Goal: Task Accomplishment & Management: Use online tool/utility

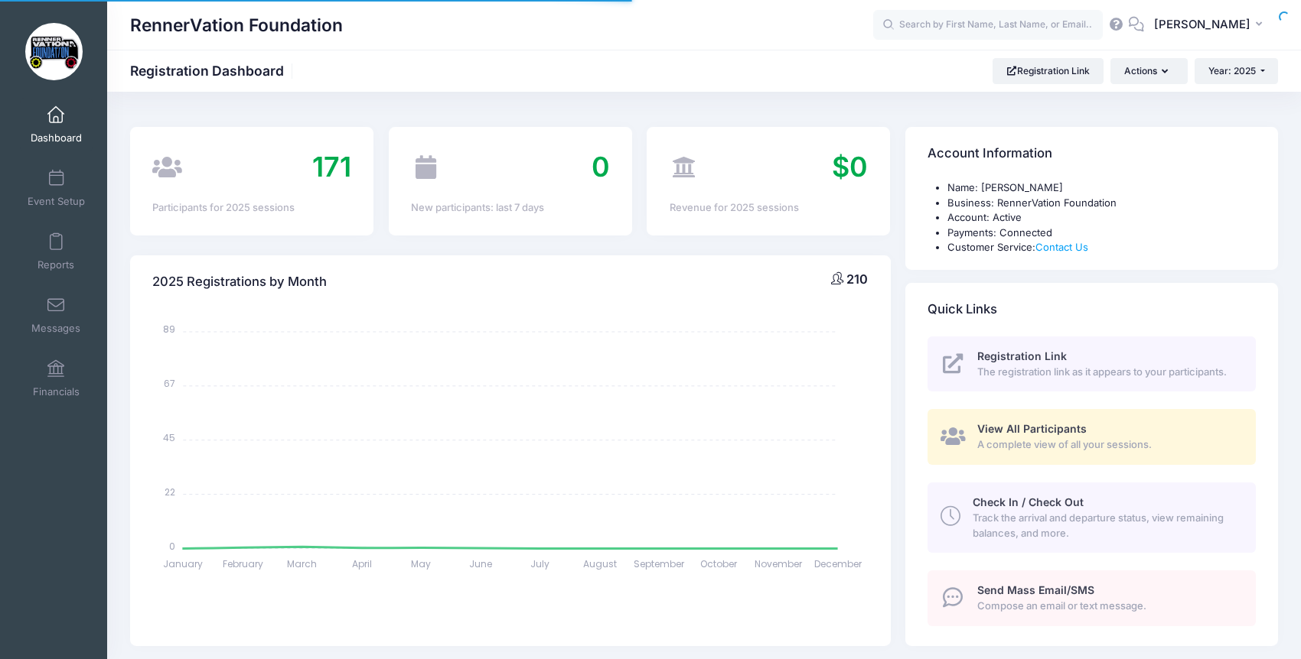
select select
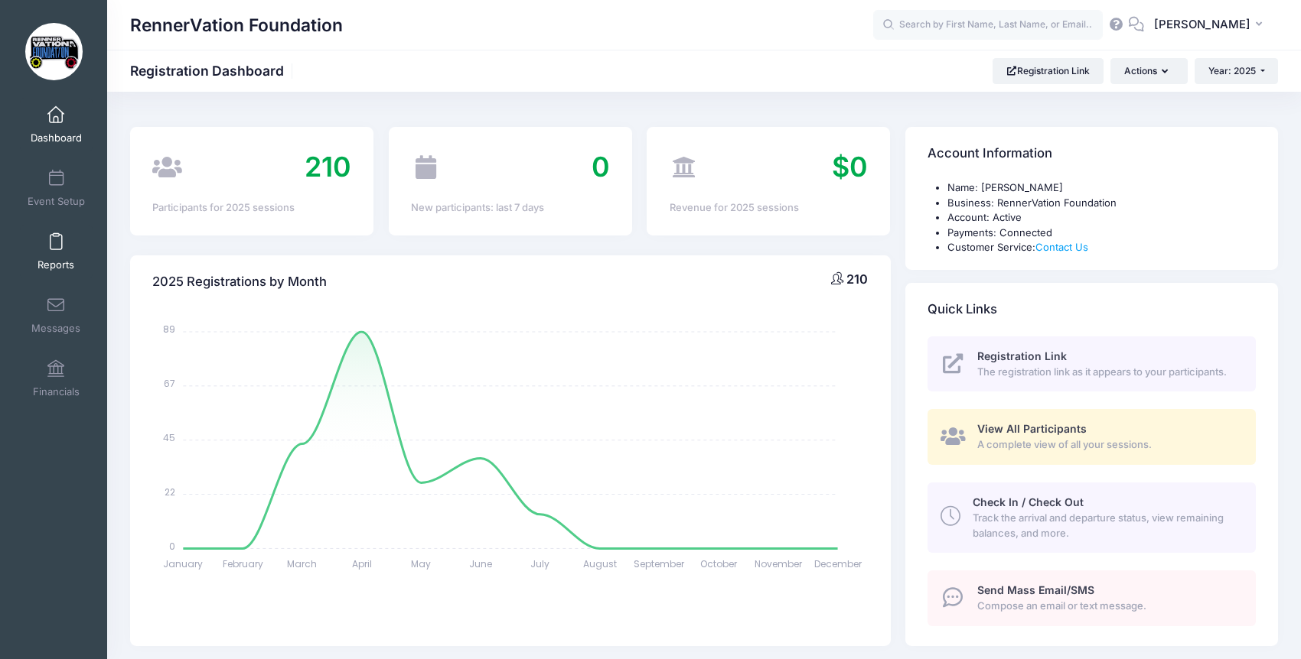
click at [51, 261] on span "Reports" at bounding box center [55, 265] width 37 height 13
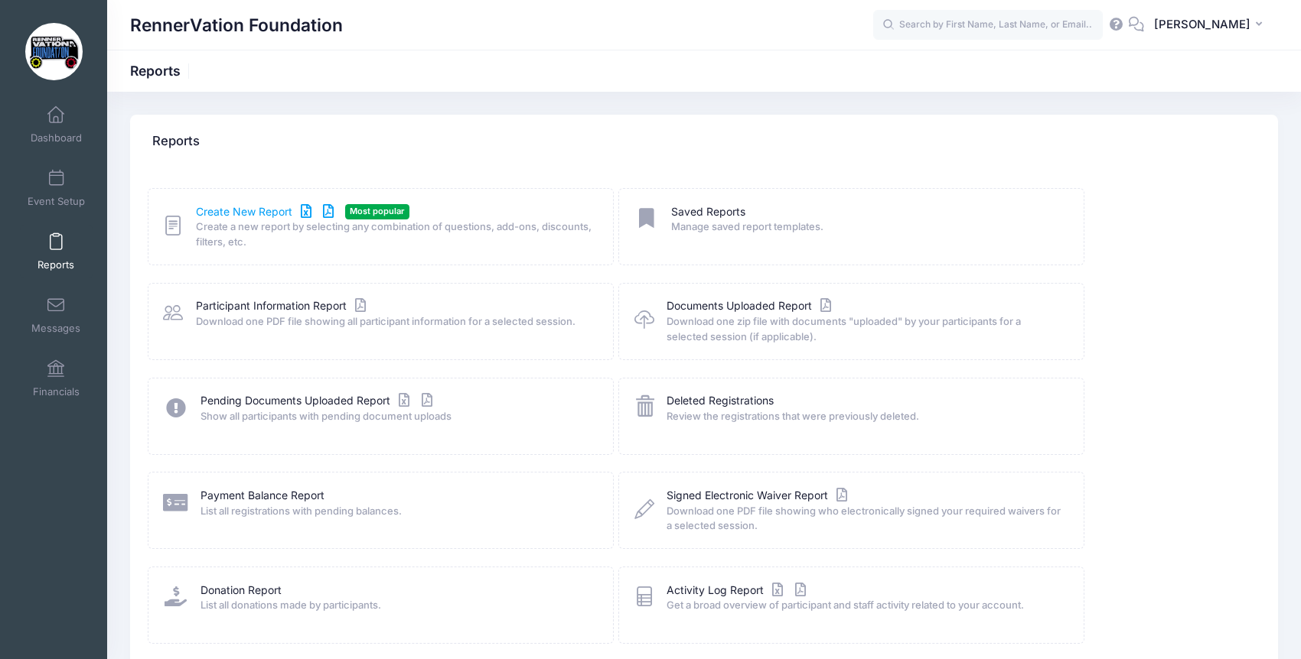
click at [248, 205] on link "Create New Report" at bounding box center [267, 212] width 142 height 16
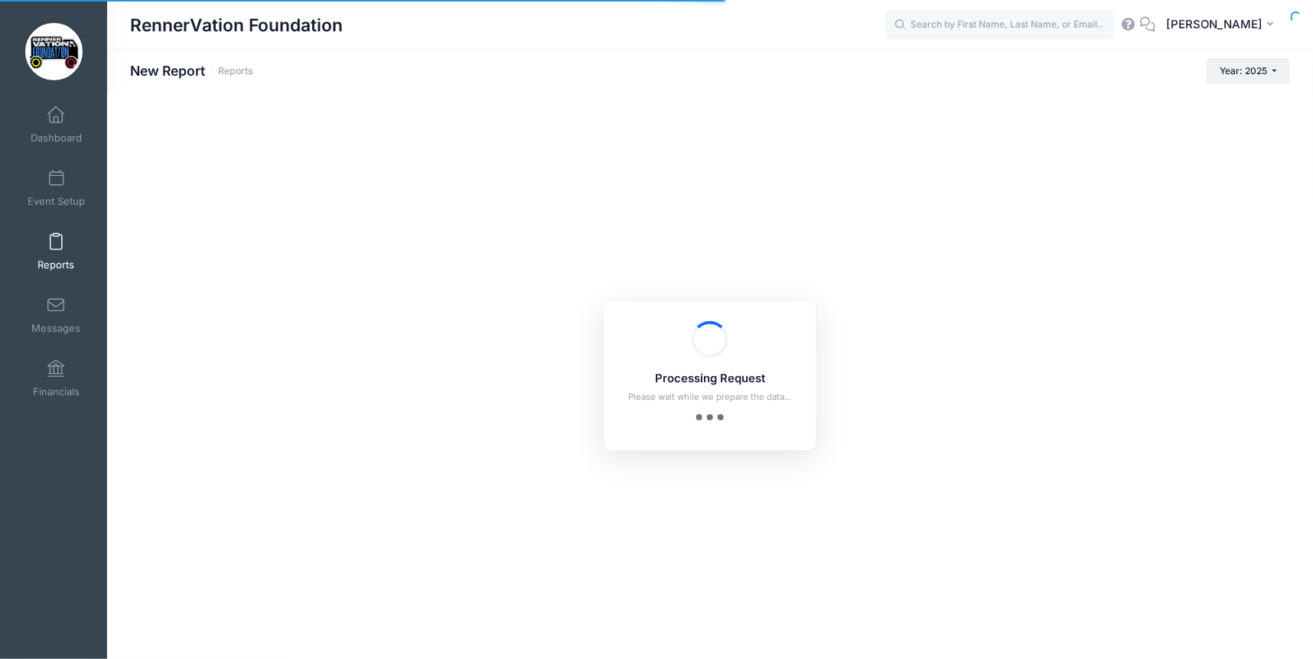
checkbox input "true"
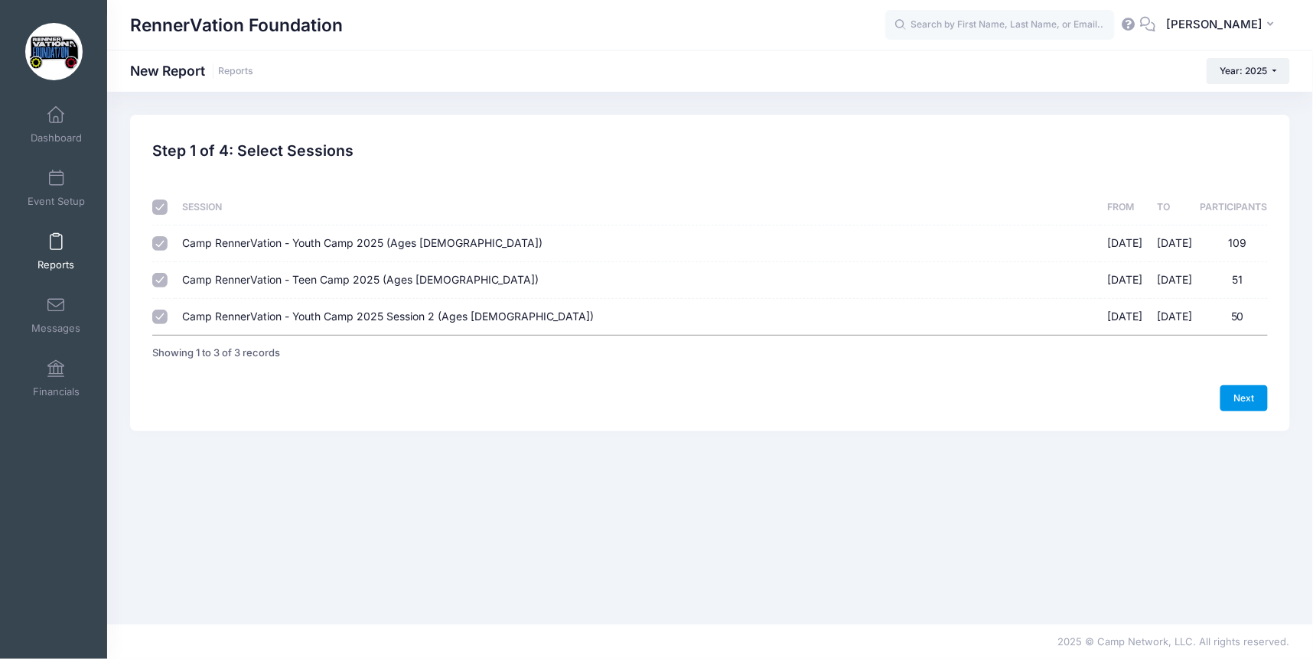
click at [1255, 396] on link "Next" at bounding box center [1243, 399] width 47 height 26
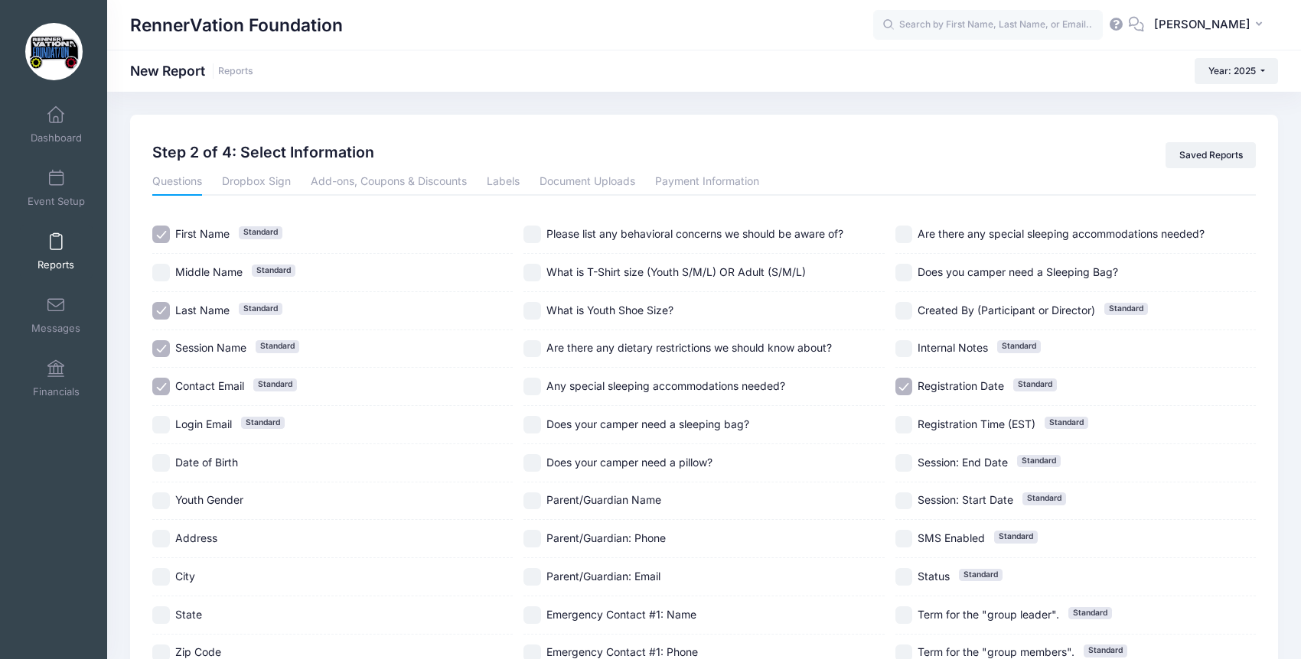
click at [164, 233] on input "First Name Standard" at bounding box center [161, 235] width 18 height 18
checkbox input "false"
click at [157, 307] on input "Last Name Standard" at bounding box center [161, 311] width 18 height 18
checkbox input "false"
click at [157, 347] on input "Session Name Standard" at bounding box center [161, 349] width 18 height 18
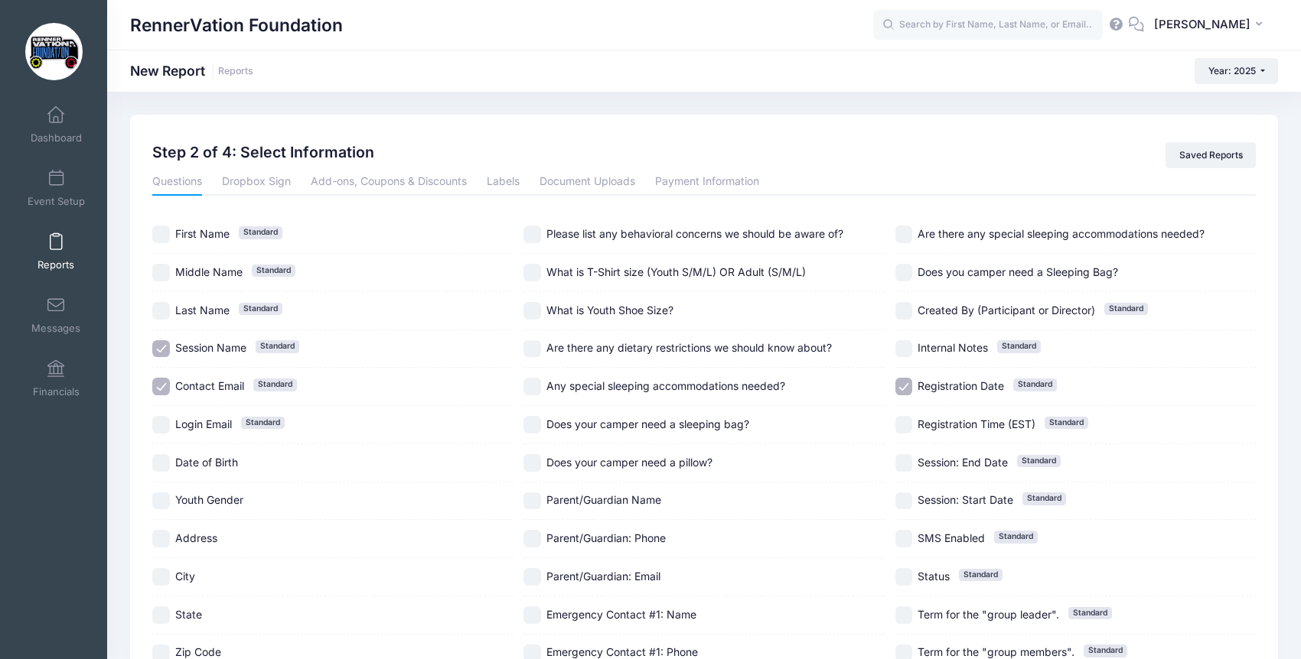
checkbox input "false"
click at [899, 388] on input "Registration Date Standard" at bounding box center [904, 387] width 18 height 18
checkbox input "false"
click at [529, 575] on input "Parent/Guardian: Email" at bounding box center [532, 577] width 18 height 18
checkbox input "true"
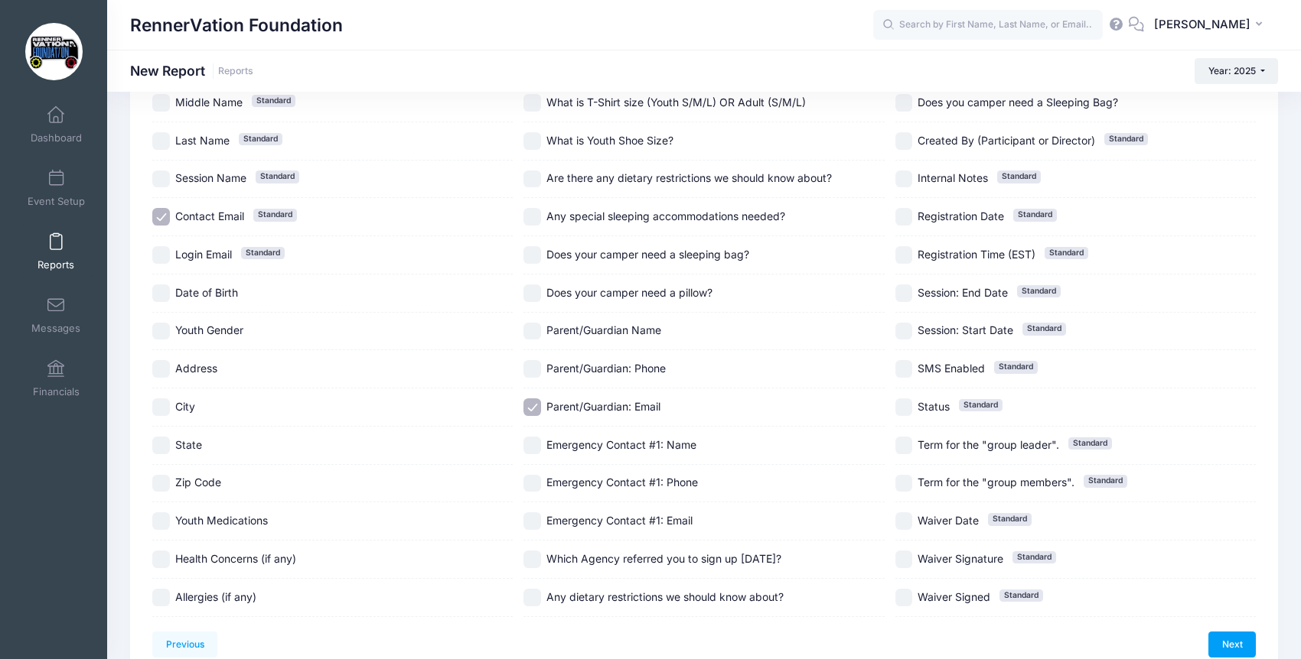
scroll to position [246, 0]
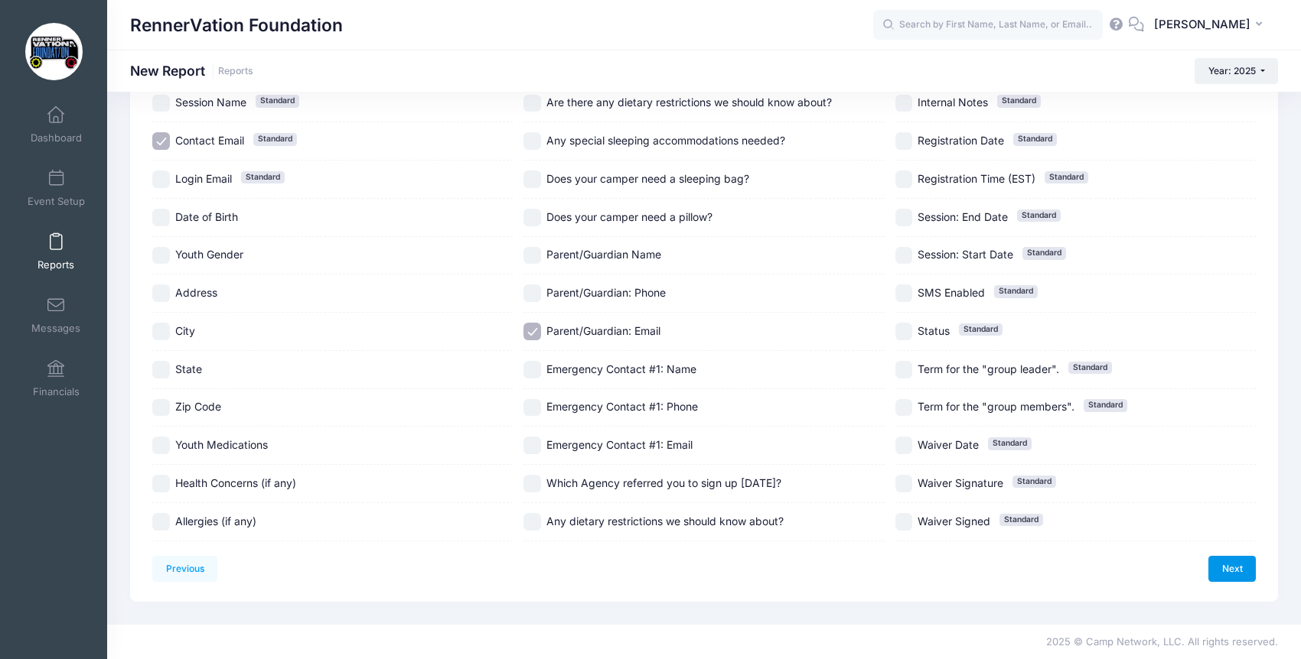
click at [1222, 574] on link "Next" at bounding box center [1231, 569] width 47 height 26
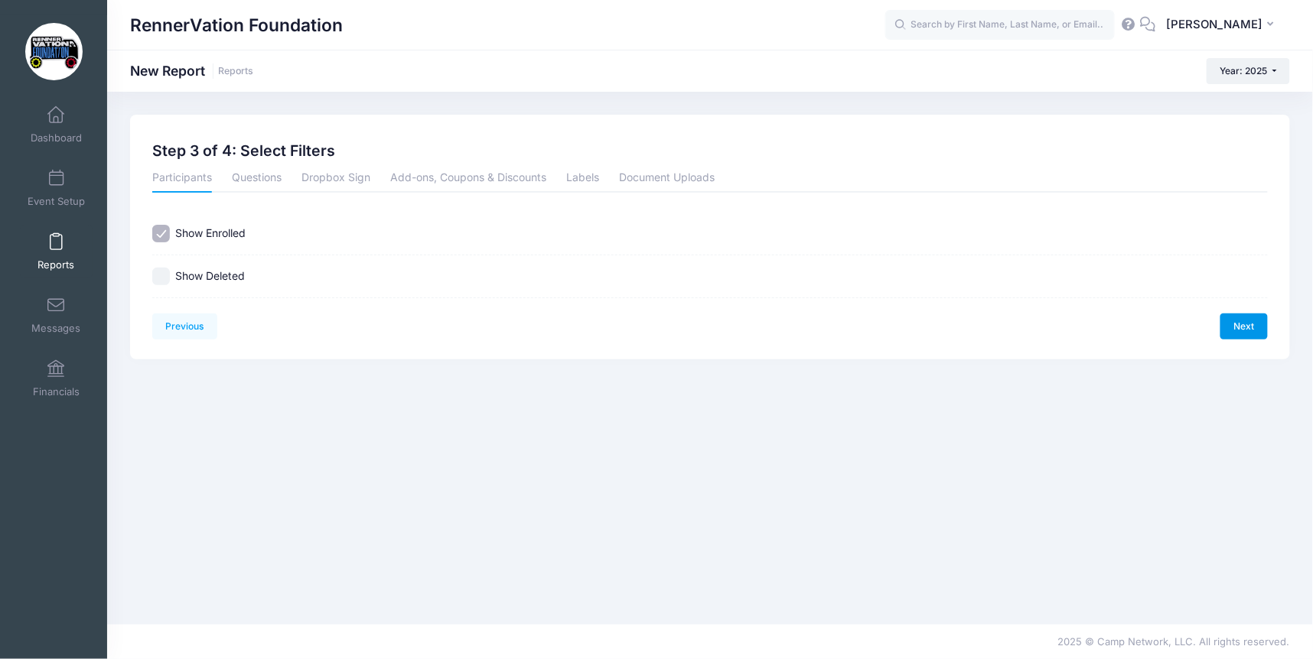
click at [1229, 330] on link "Next" at bounding box center [1243, 327] width 47 height 26
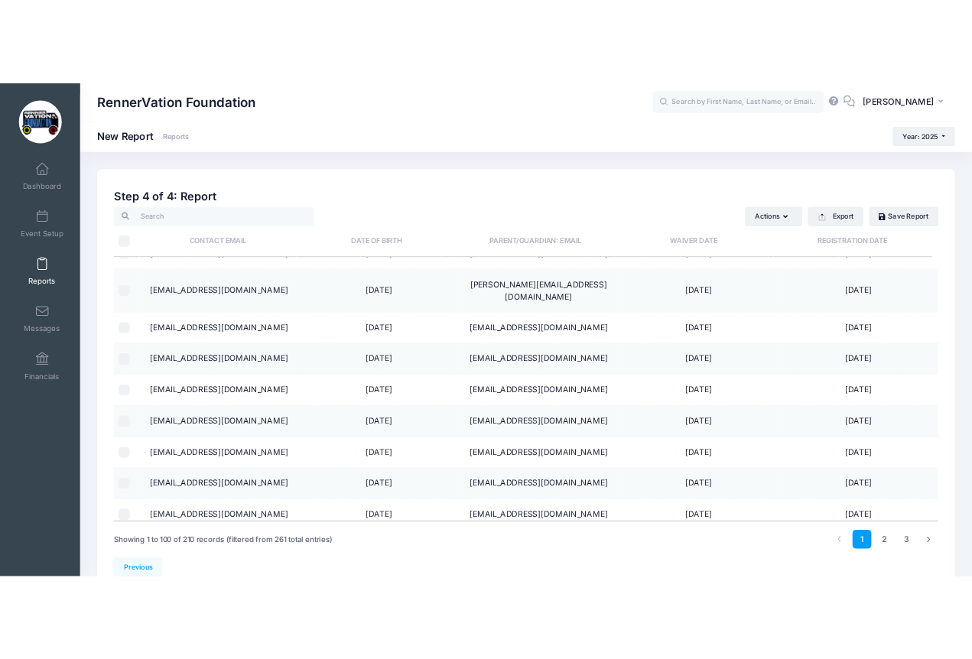
scroll to position [2040, 0]
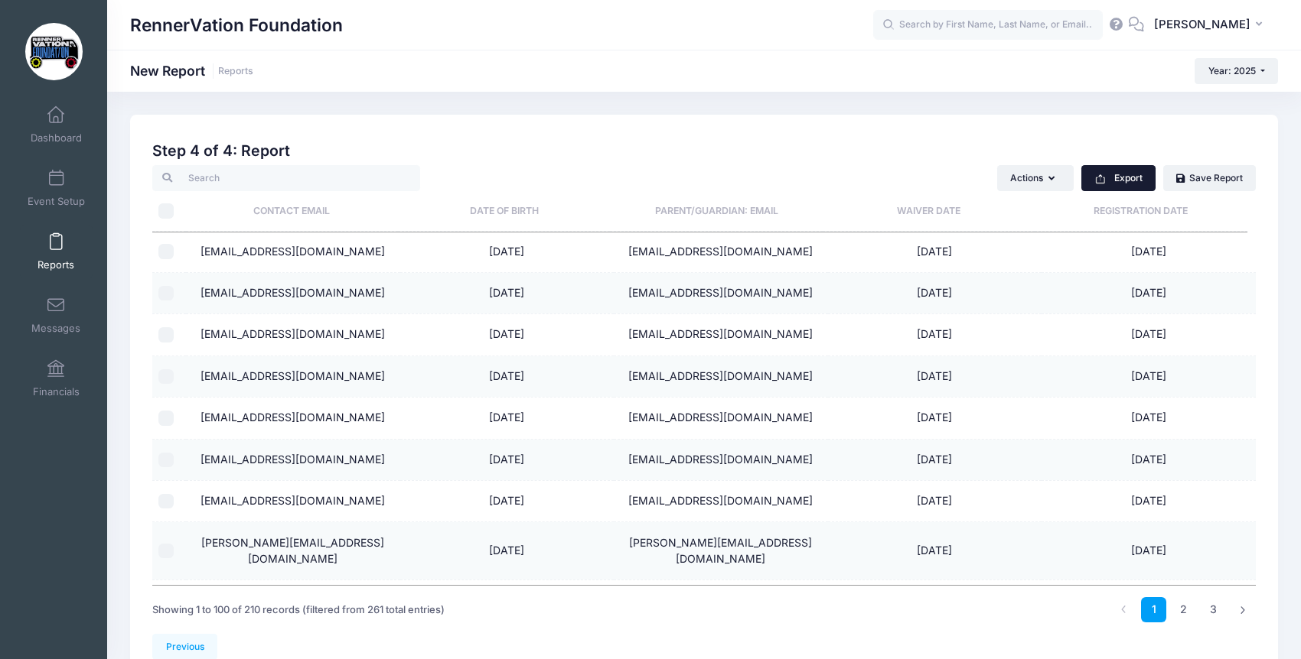
click at [1123, 178] on button "Export" at bounding box center [1118, 178] width 74 height 26
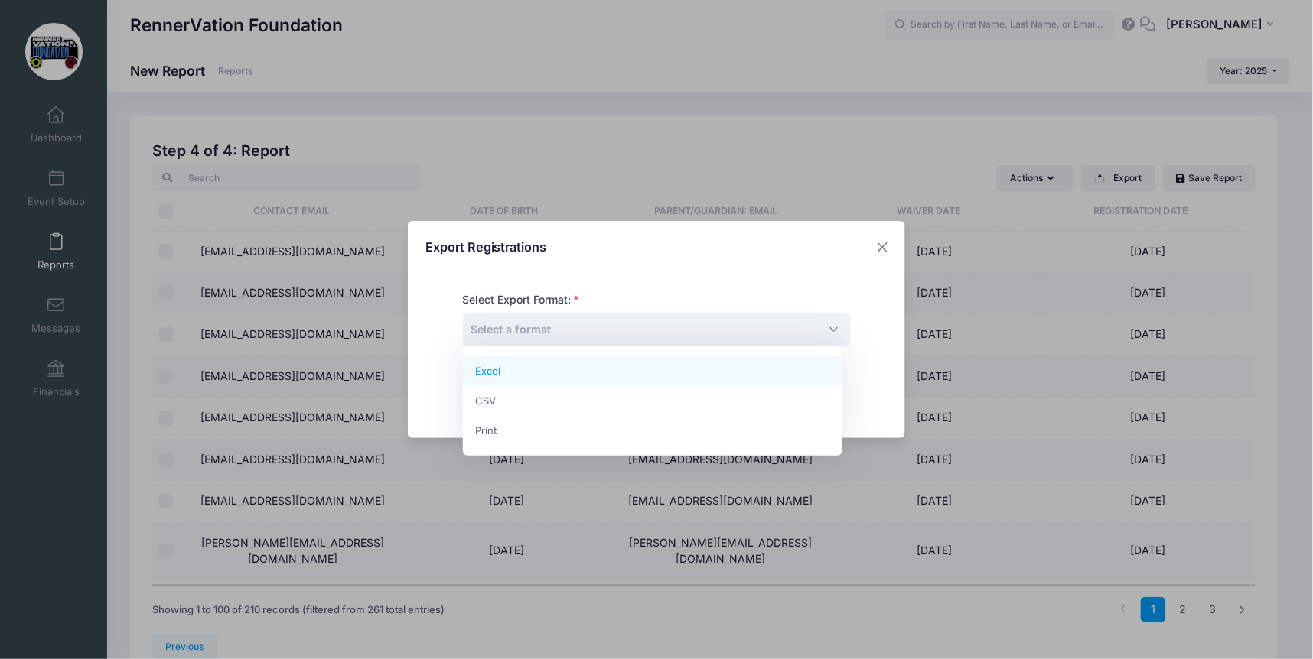
click at [700, 330] on span "Select a format" at bounding box center [657, 330] width 388 height 33
select select "excel"
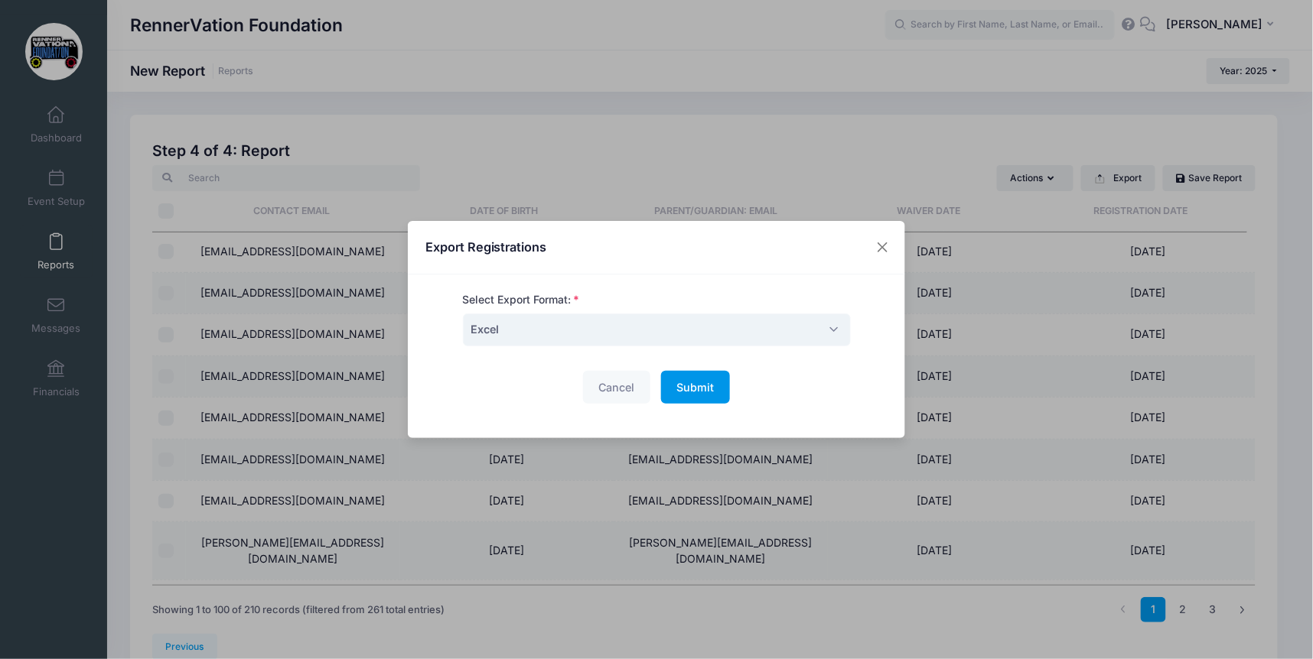
click at [696, 387] on span "Submit" at bounding box center [694, 387] width 37 height 13
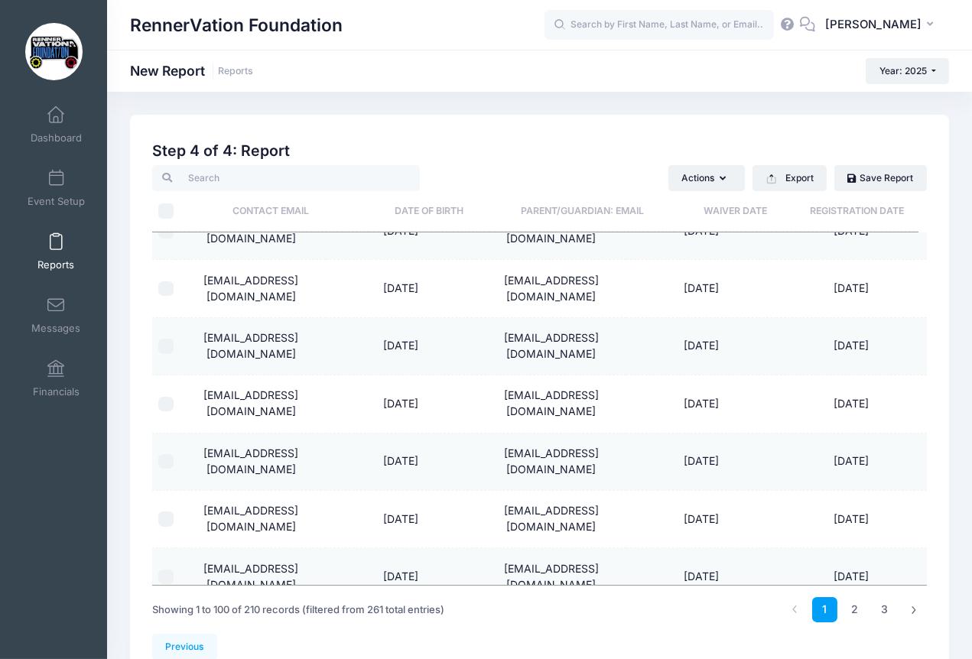
scroll to position [2216, 0]
